Goal: Information Seeking & Learning: Learn about a topic

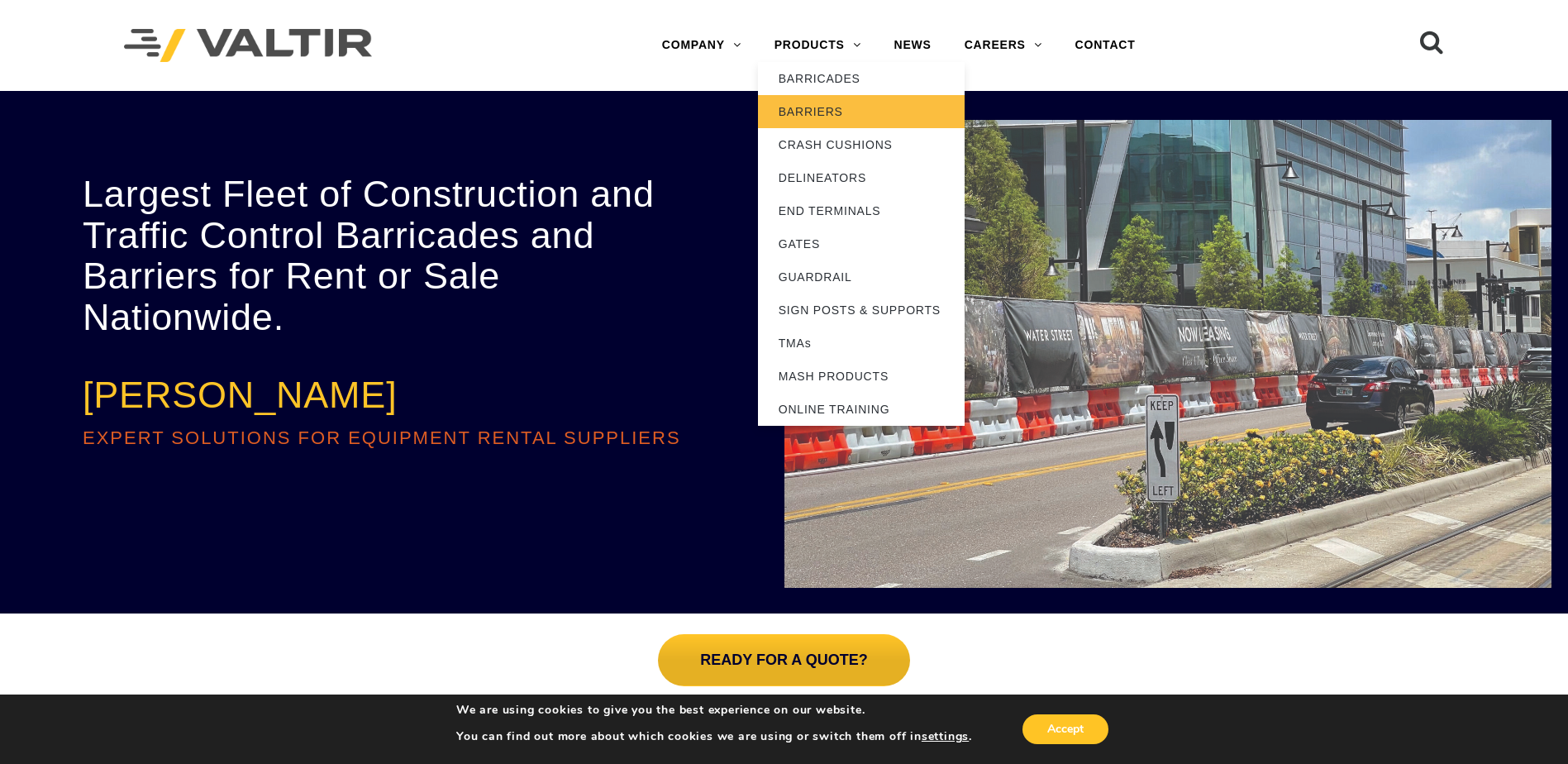
click at [820, 106] on link "BARRIERS" at bounding box center [860, 111] width 206 height 33
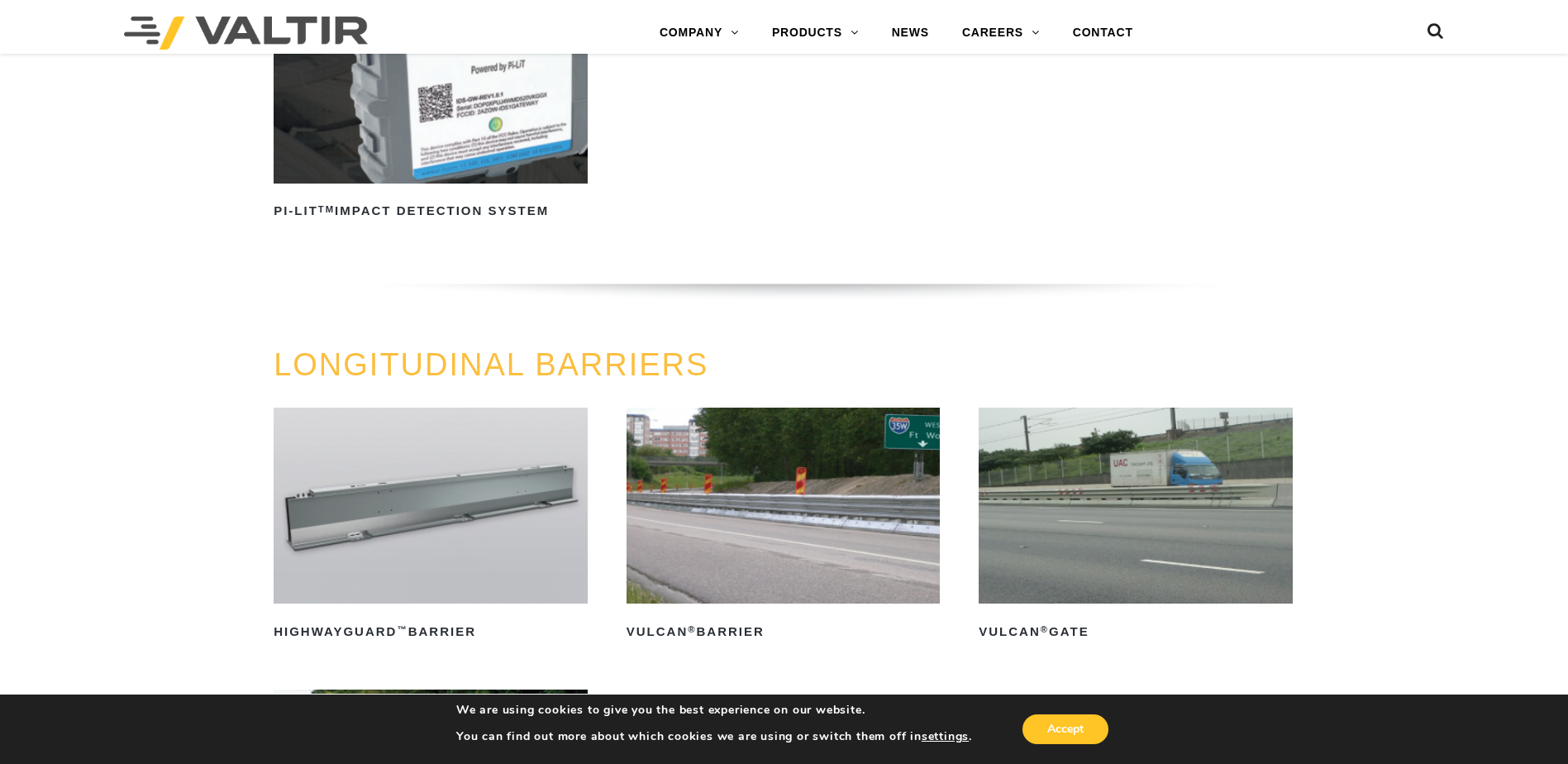
scroll to position [1571, 0]
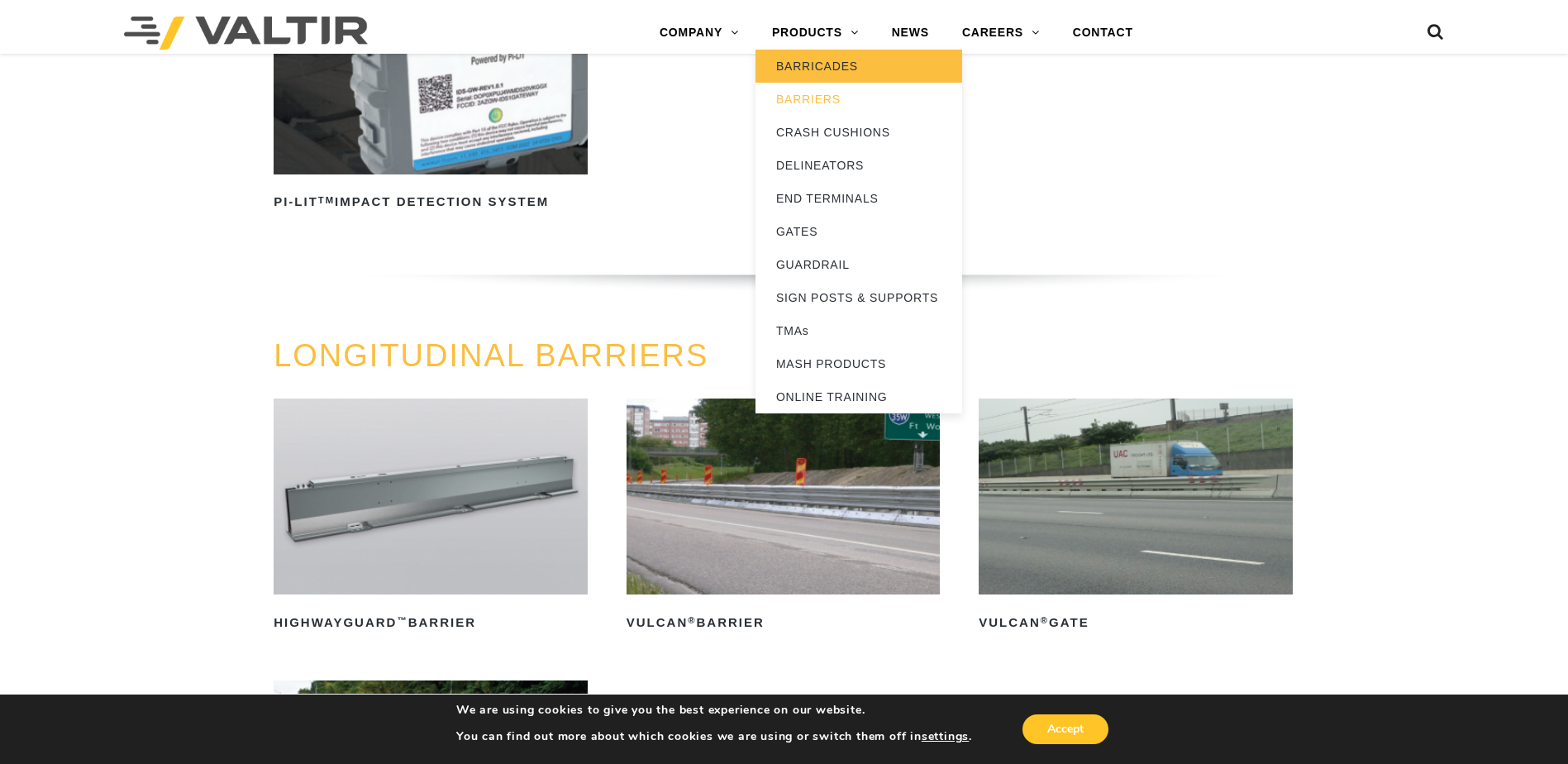
click at [815, 68] on link "BARRICADES" at bounding box center [858, 66] width 206 height 33
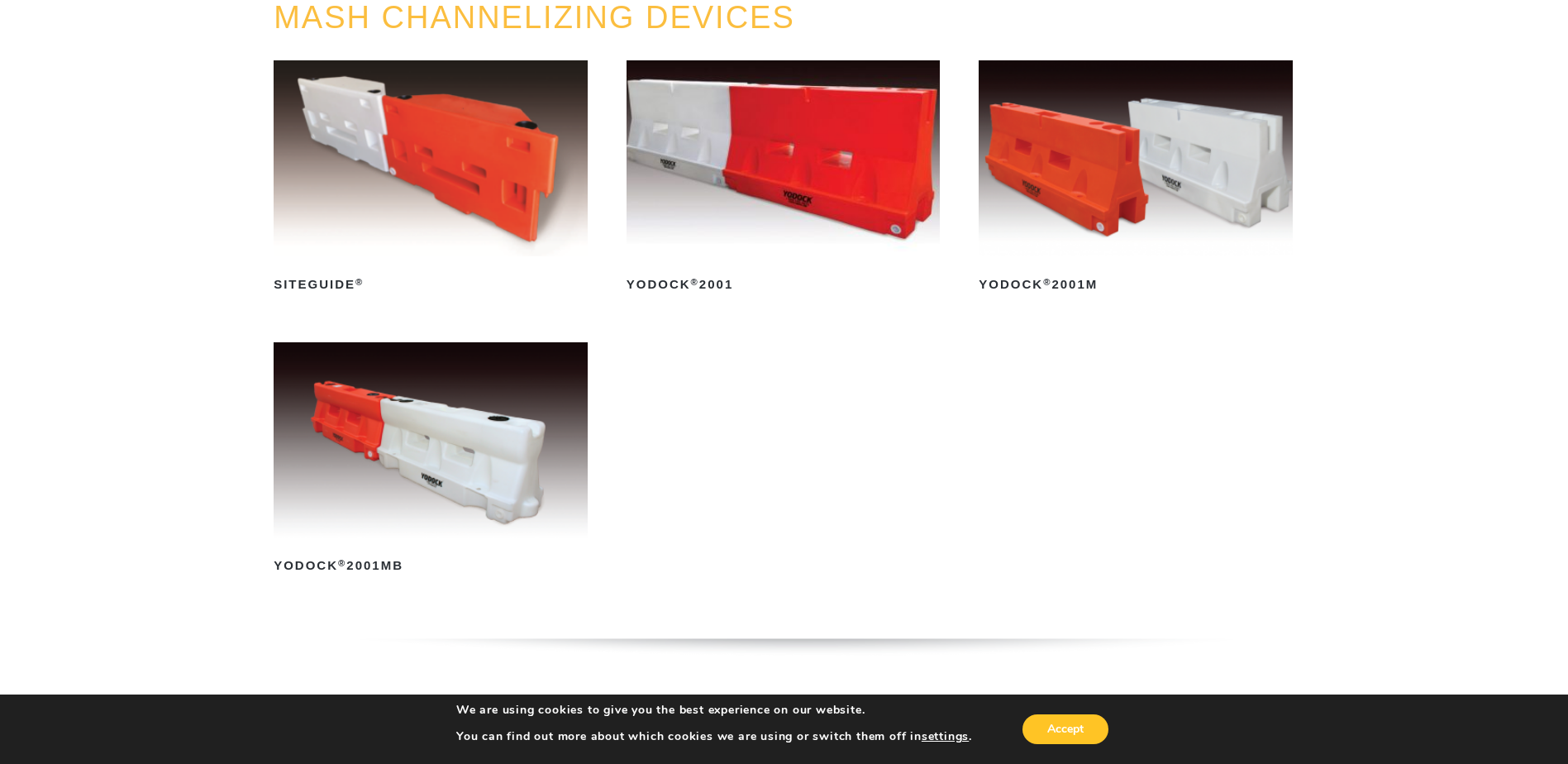
scroll to position [248, 0]
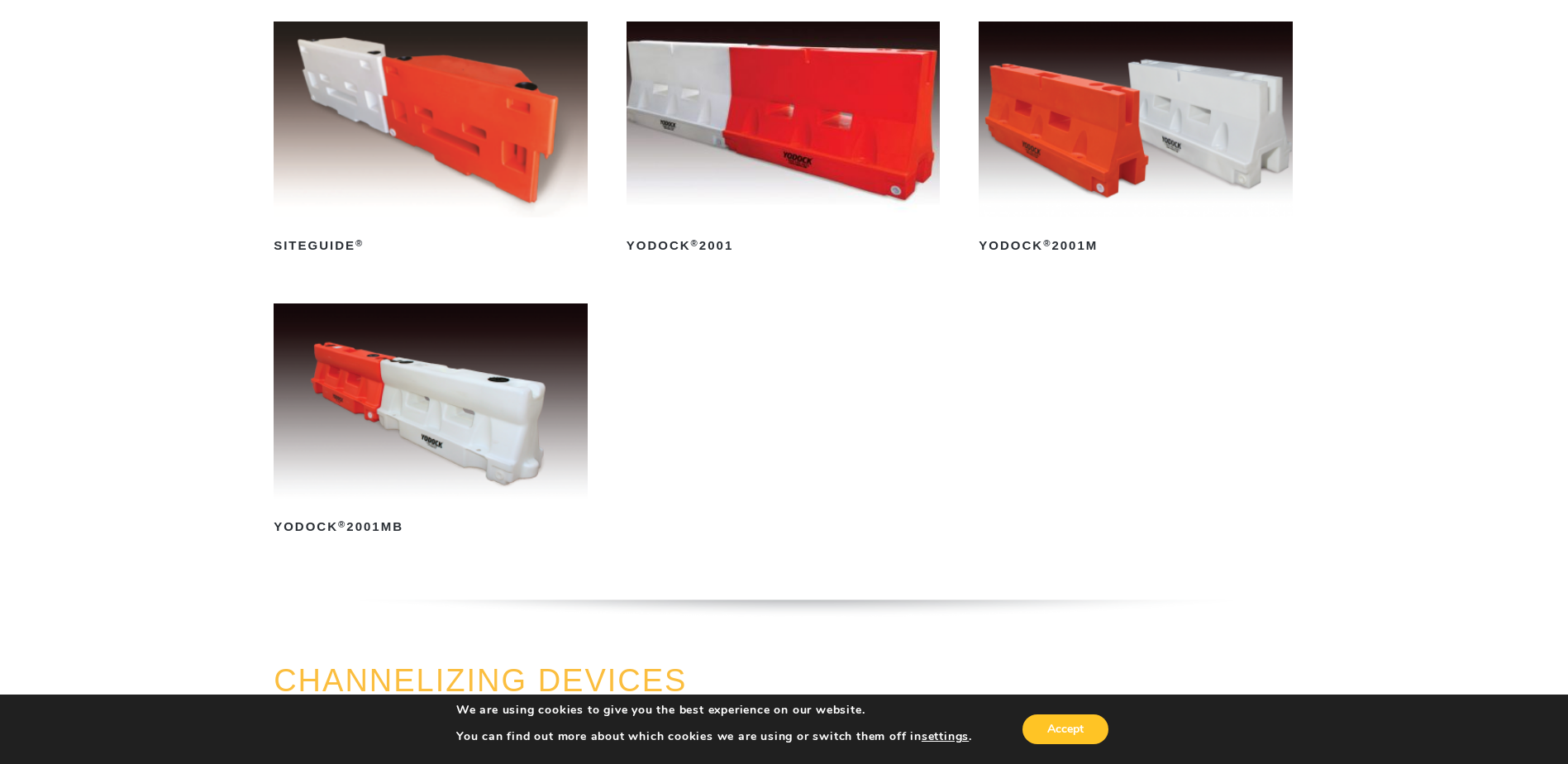
click at [399, 398] on img at bounding box center [430, 401] width 314 height 196
